Goal: Information Seeking & Learning: Check status

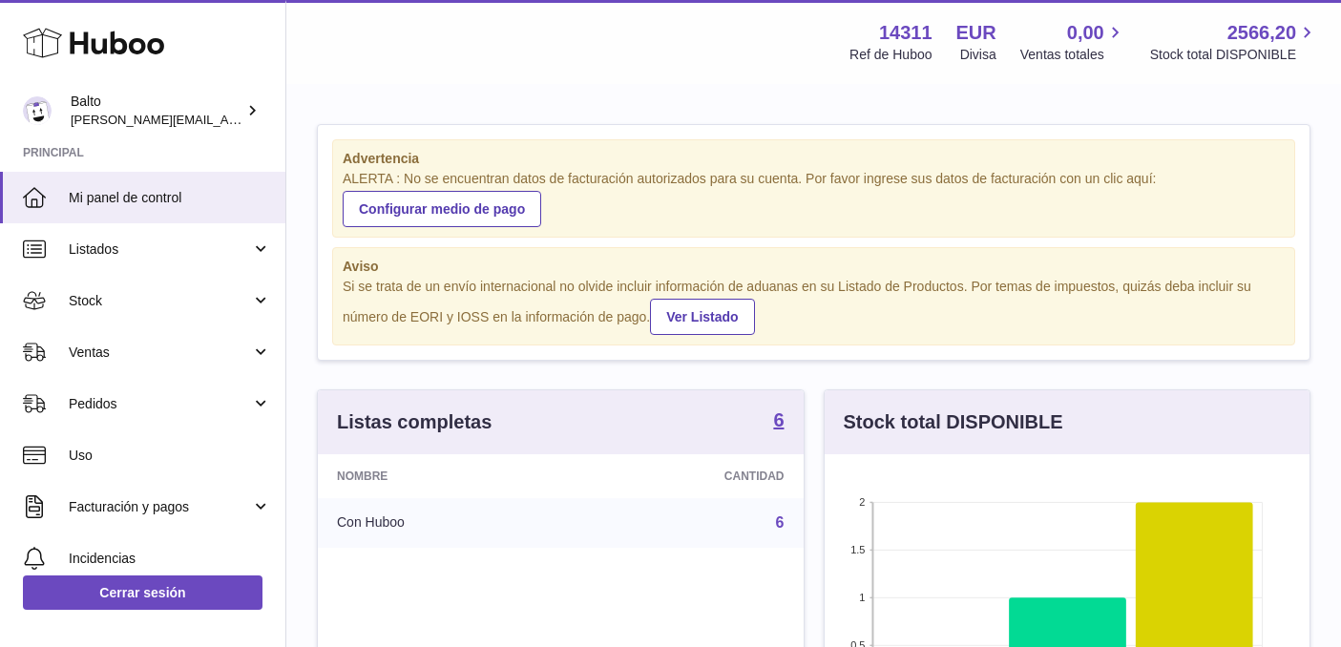
scroll to position [298, 492]
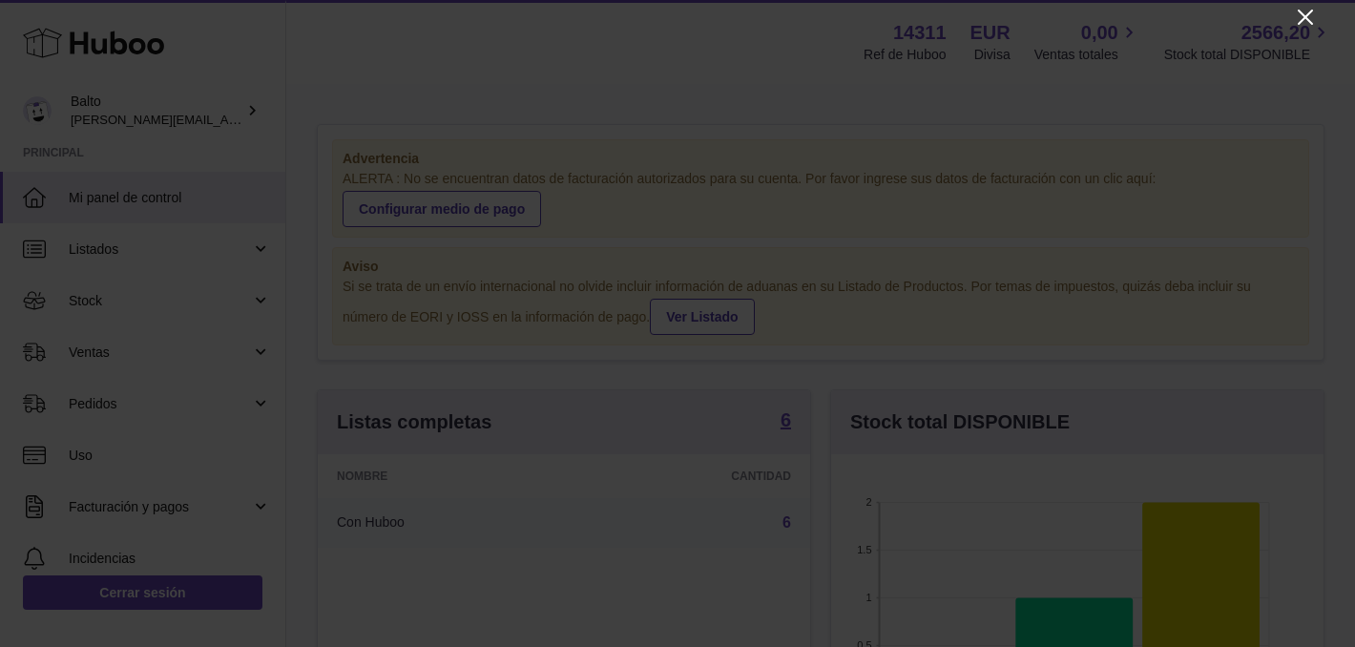
click at [1298, 15] on icon "Close" at bounding box center [1305, 17] width 23 height 23
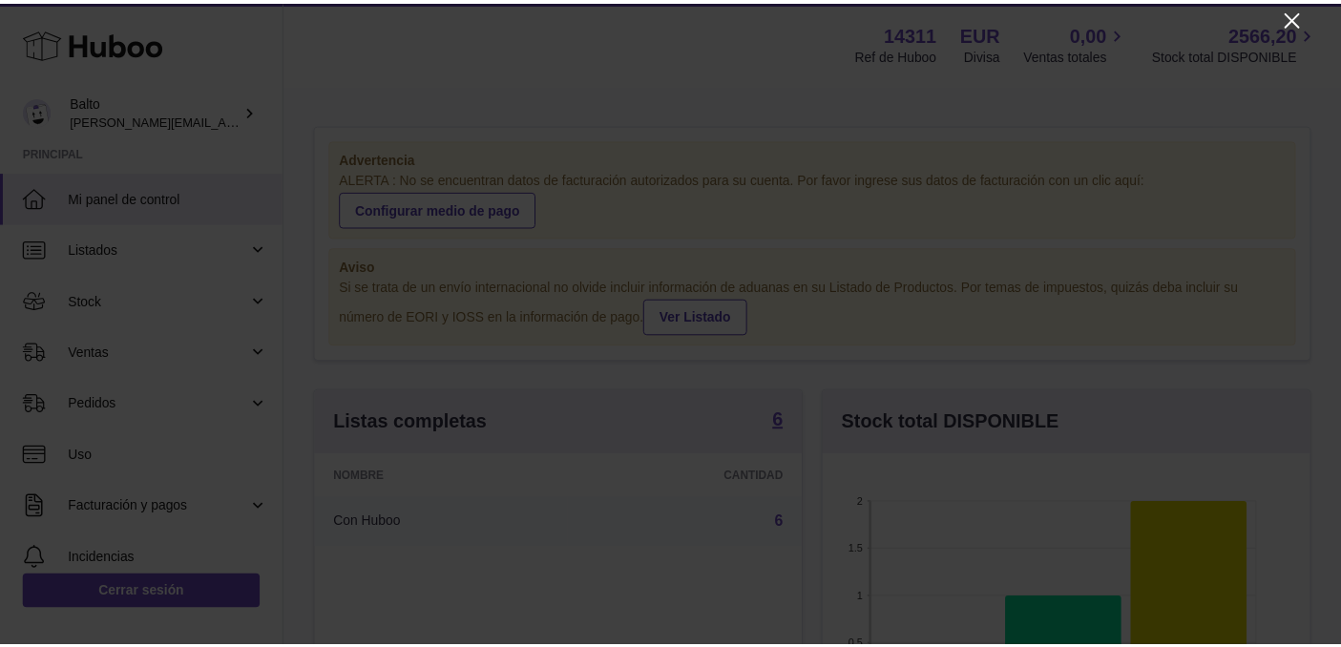
scroll to position [953843, 953655]
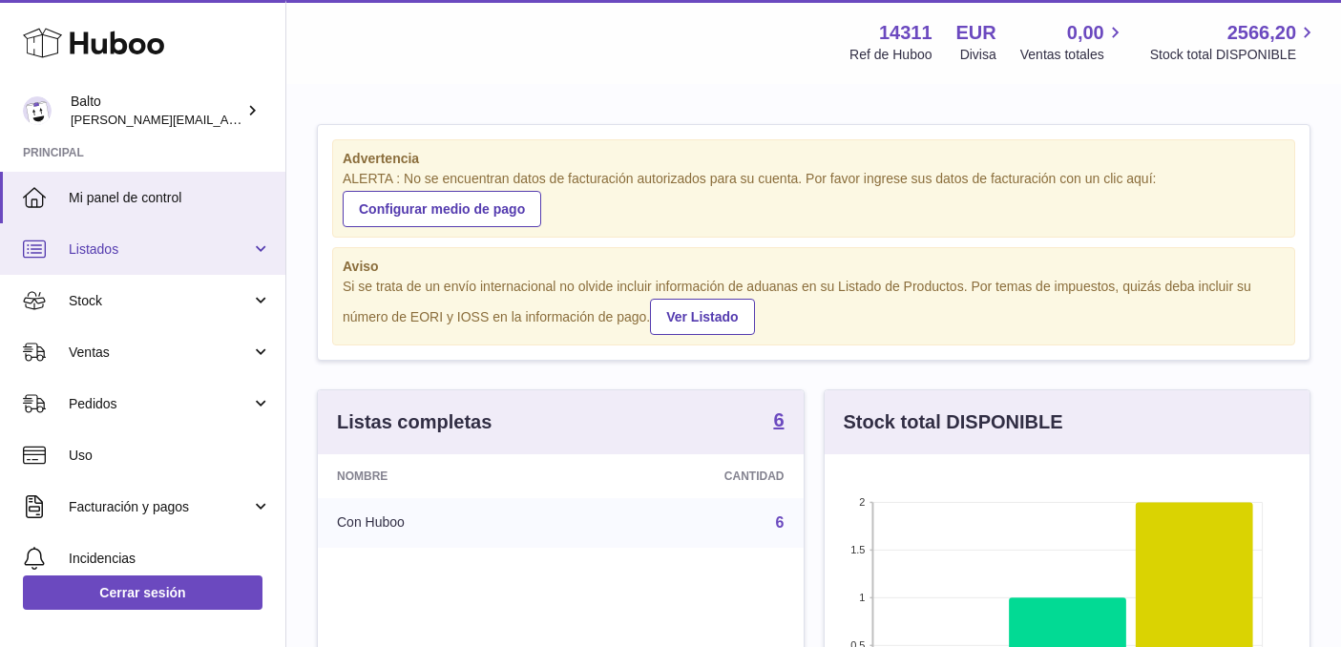
click at [91, 238] on link "Listados" at bounding box center [142, 249] width 285 height 52
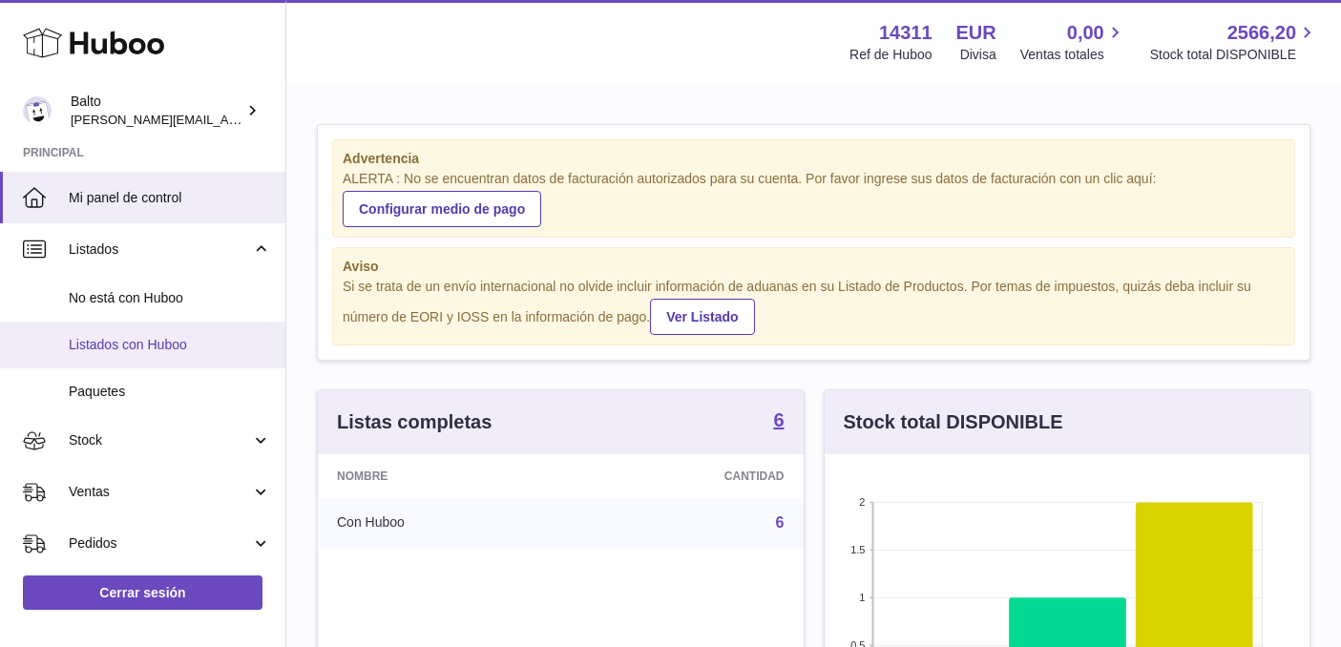
click at [112, 352] on span "Listados con Huboo" at bounding box center [170, 345] width 202 height 18
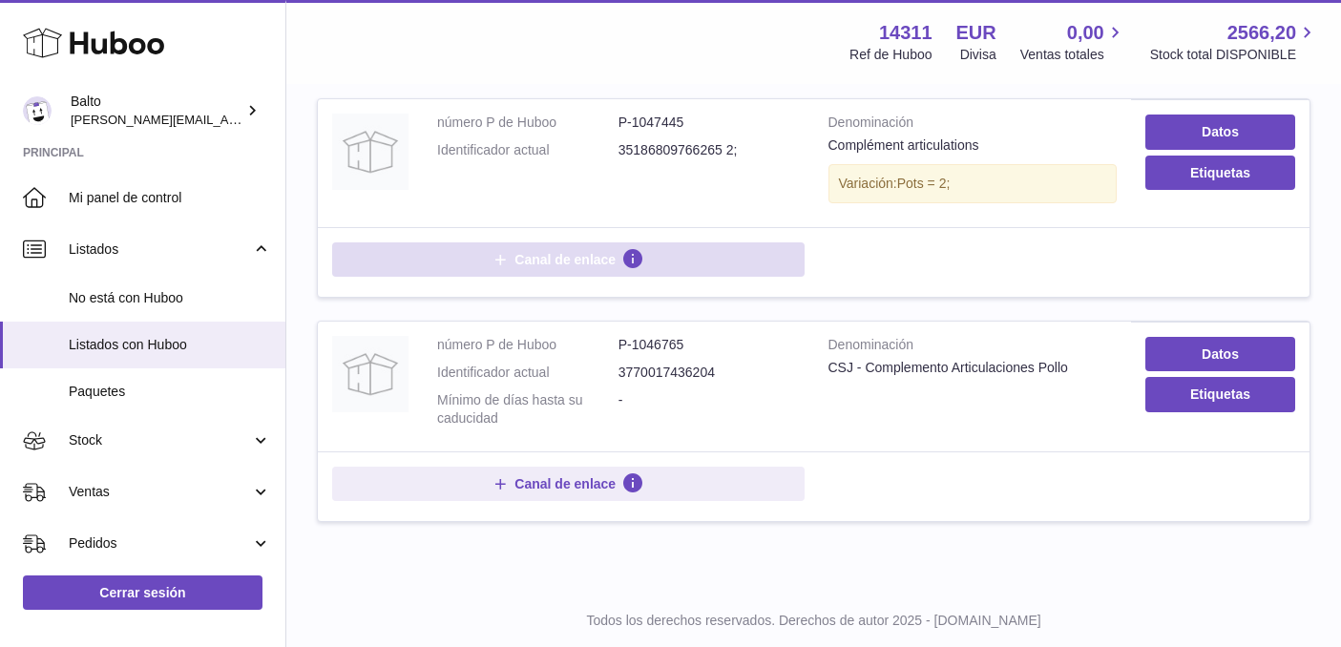
scroll to position [1223, 0]
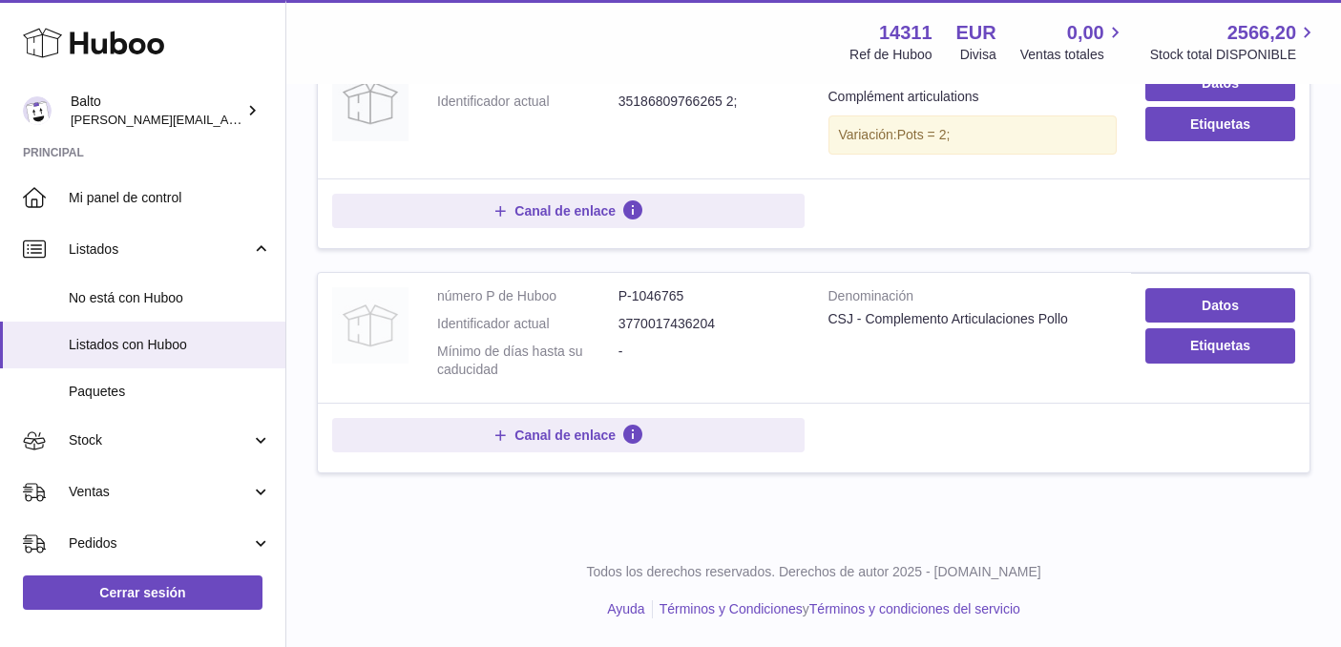
click at [368, 328] on img at bounding box center [370, 325] width 76 height 76
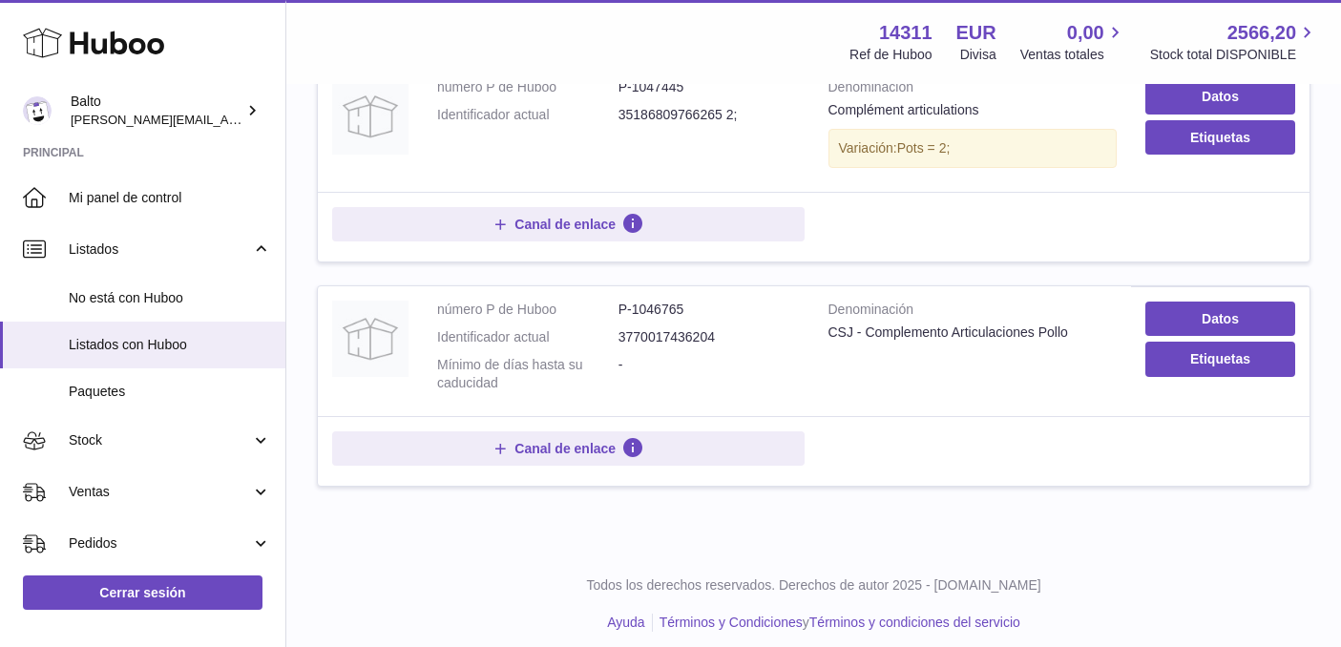
scroll to position [1223, 0]
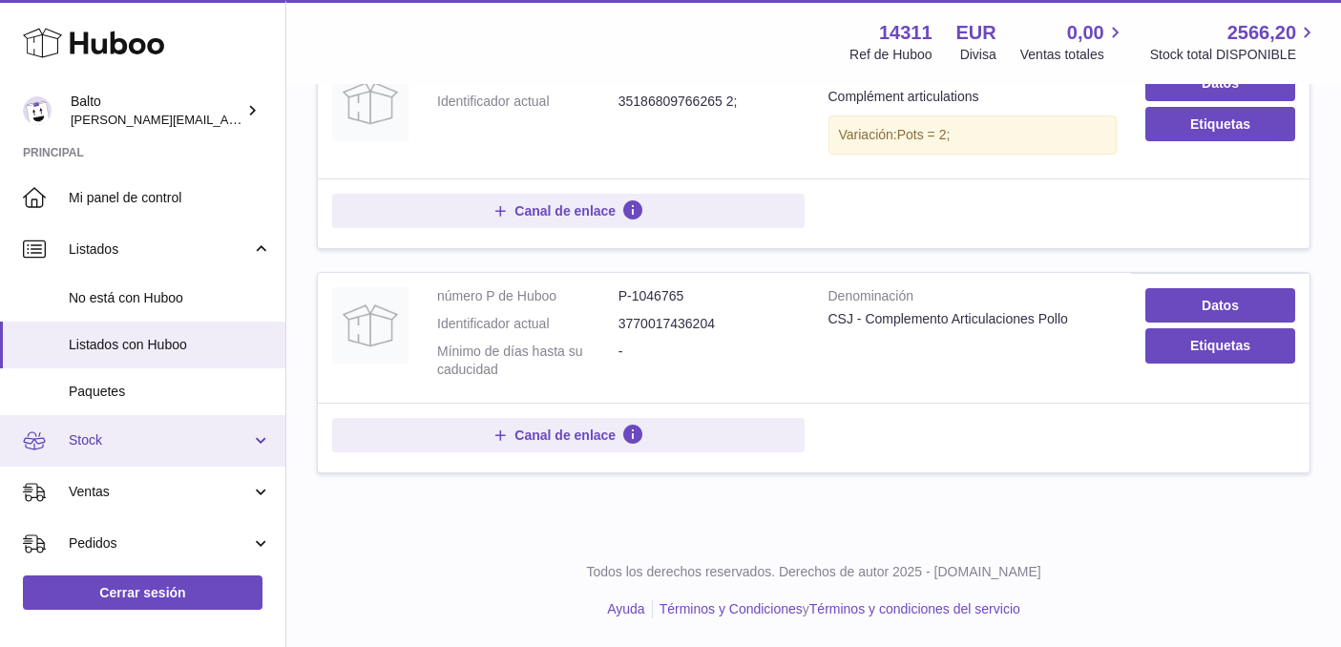
click at [109, 447] on span "Stock" at bounding box center [160, 440] width 182 height 18
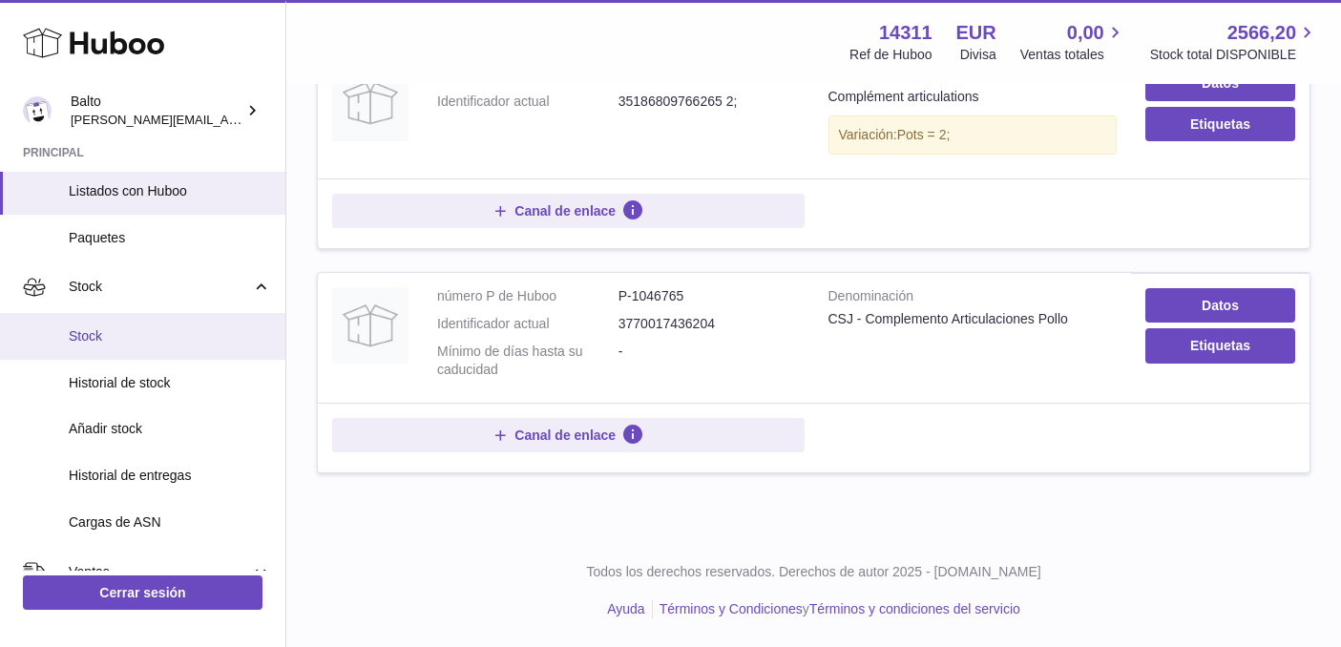
click at [101, 348] on link "Stock" at bounding box center [142, 336] width 285 height 47
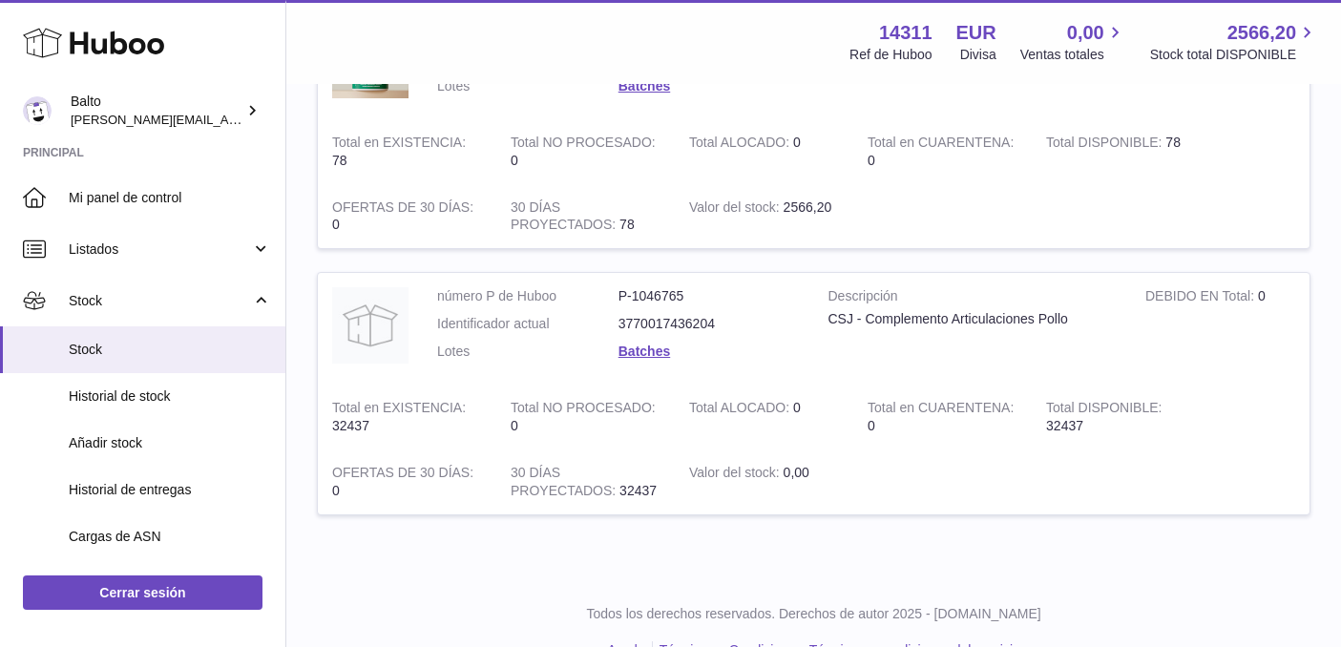
scroll to position [1170, 0]
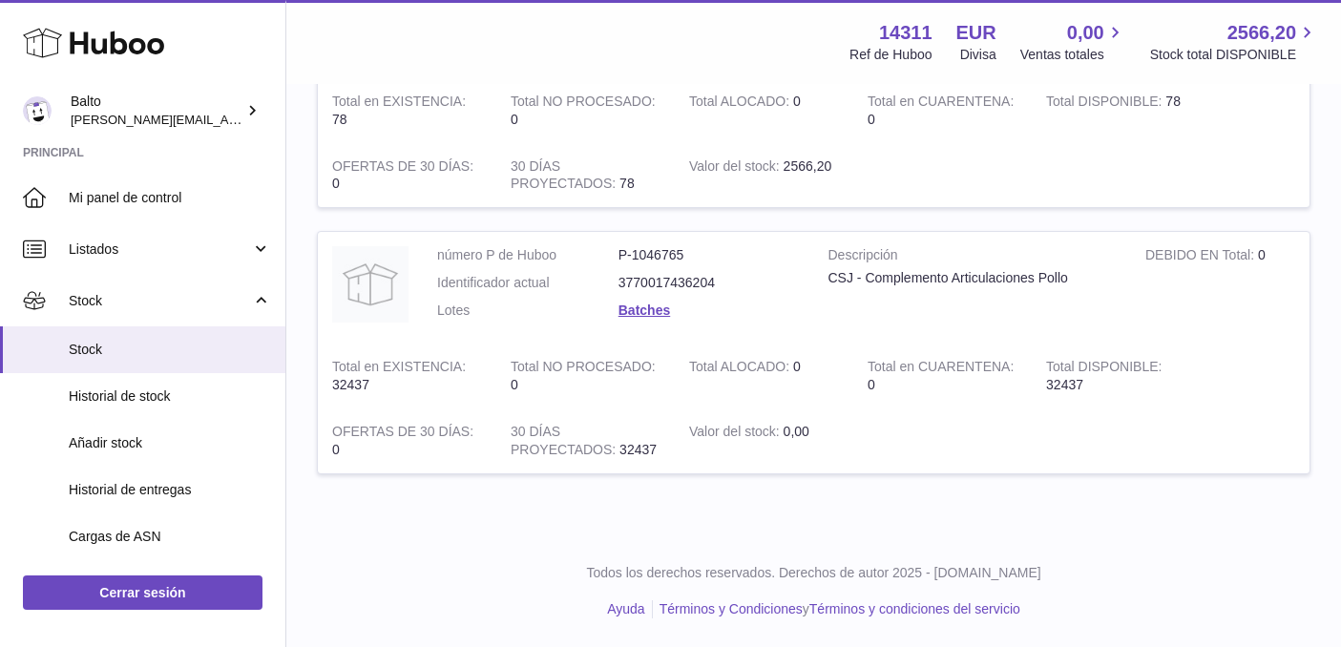
click at [349, 383] on td "Total en EXISTENCIA 32437" at bounding box center [407, 375] width 178 height 65
click at [649, 307] on link "Batches" at bounding box center [644, 309] width 52 height 15
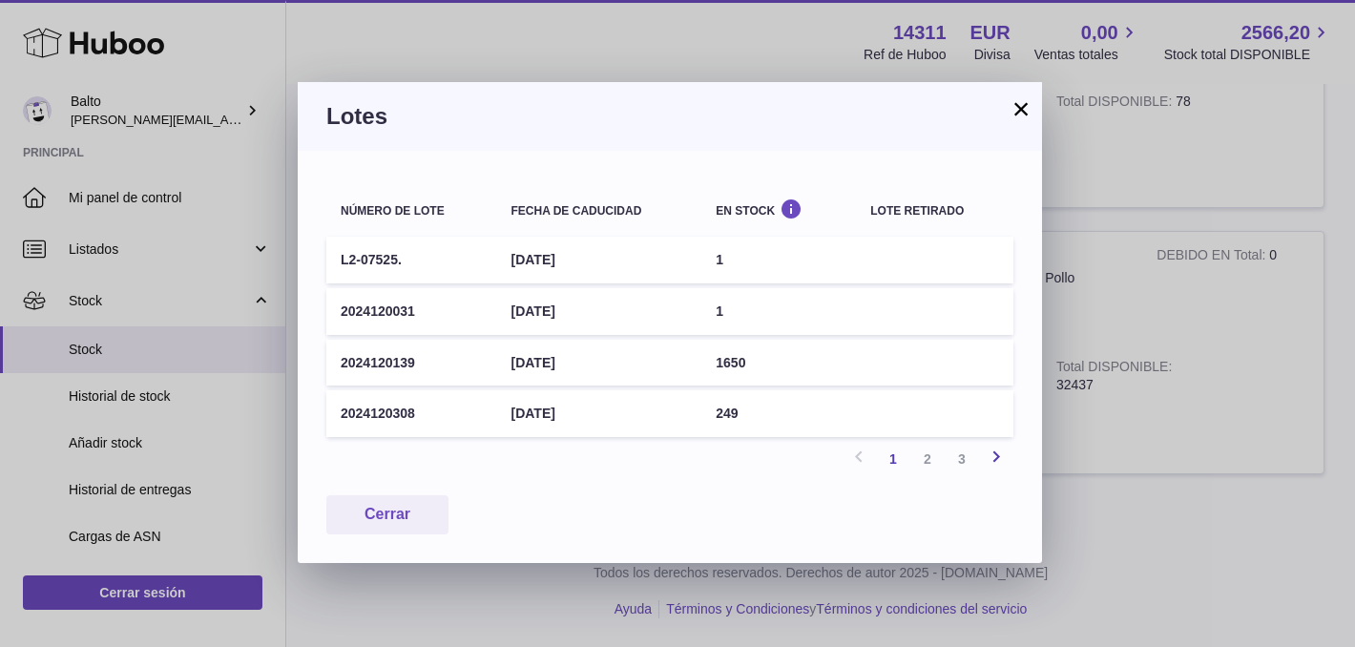
click at [995, 457] on icon at bounding box center [996, 457] width 23 height 24
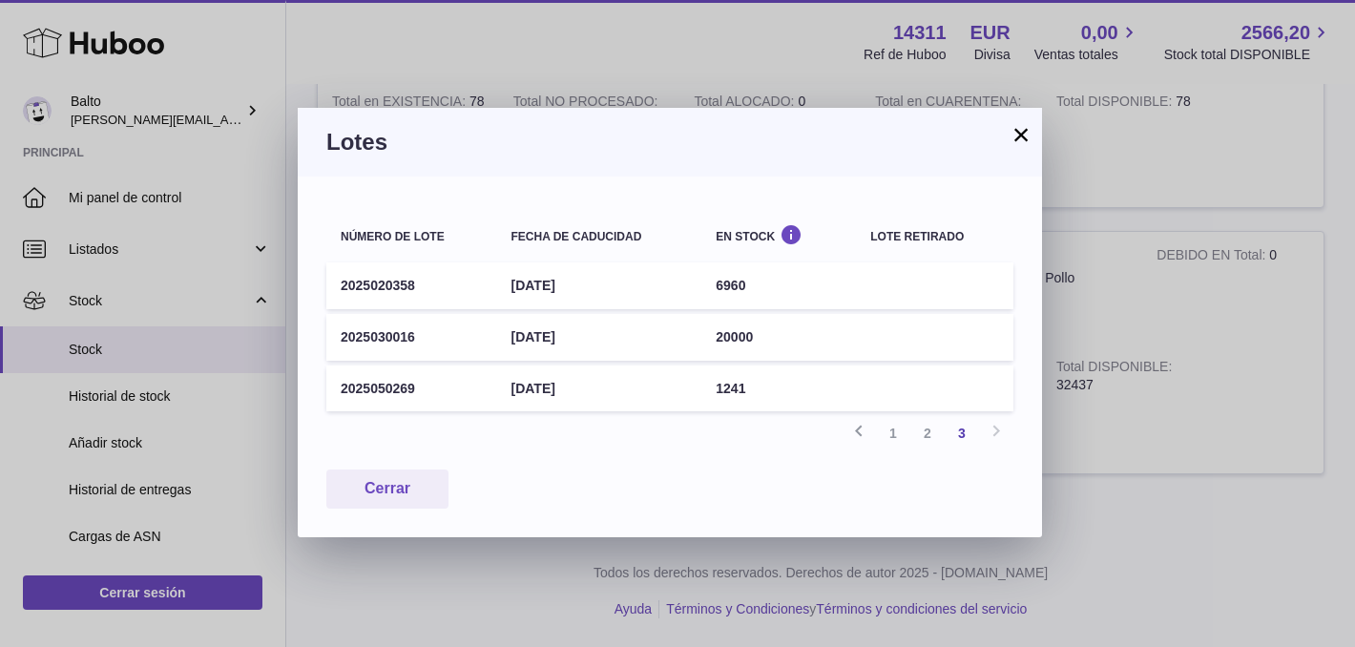
click at [995, 458] on div "Número de lote Fecha de caducidad En stock Lote retirado 2025020358 [DATE] 6960…" at bounding box center [670, 357] width 744 height 361
click at [993, 435] on div "Anterior 1 2 3 Siguiente" at bounding box center [669, 433] width 687 height 34
click at [934, 439] on link "2" at bounding box center [927, 433] width 34 height 34
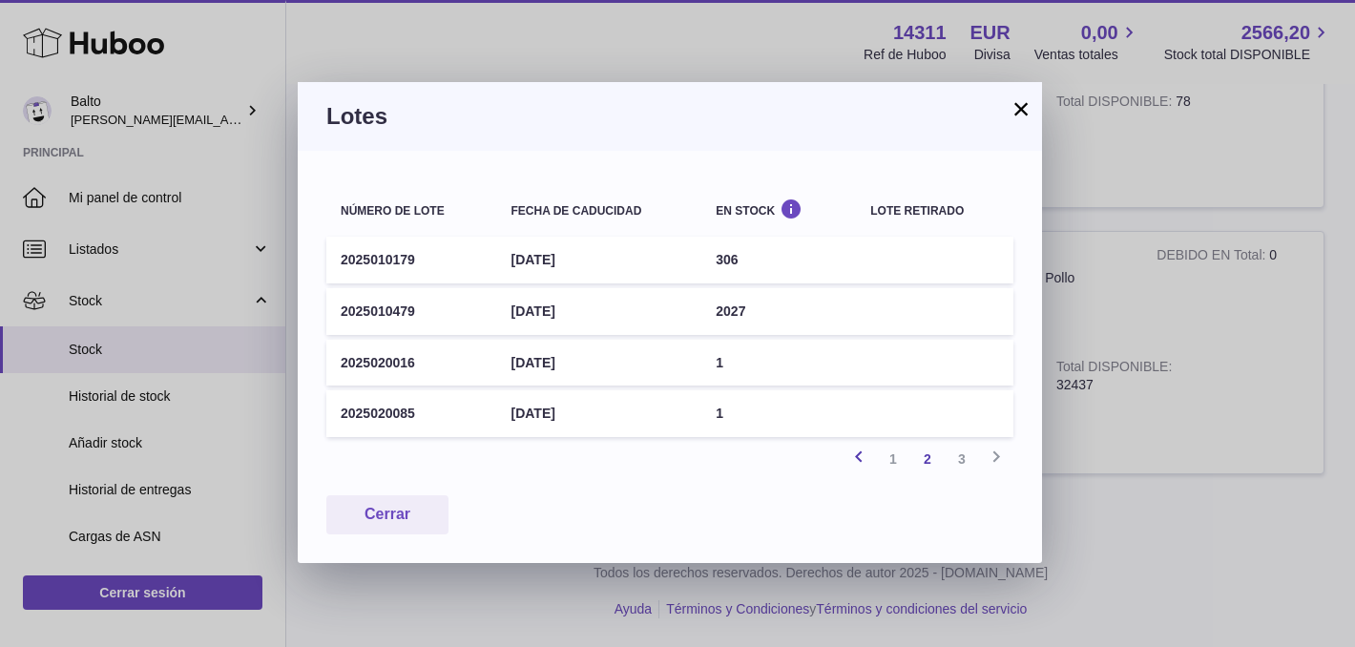
click at [862, 459] on icon at bounding box center [858, 457] width 23 height 24
click at [1022, 114] on button "×" at bounding box center [1020, 108] width 23 height 23
